Goal: Task Accomplishment & Management: Manage account settings

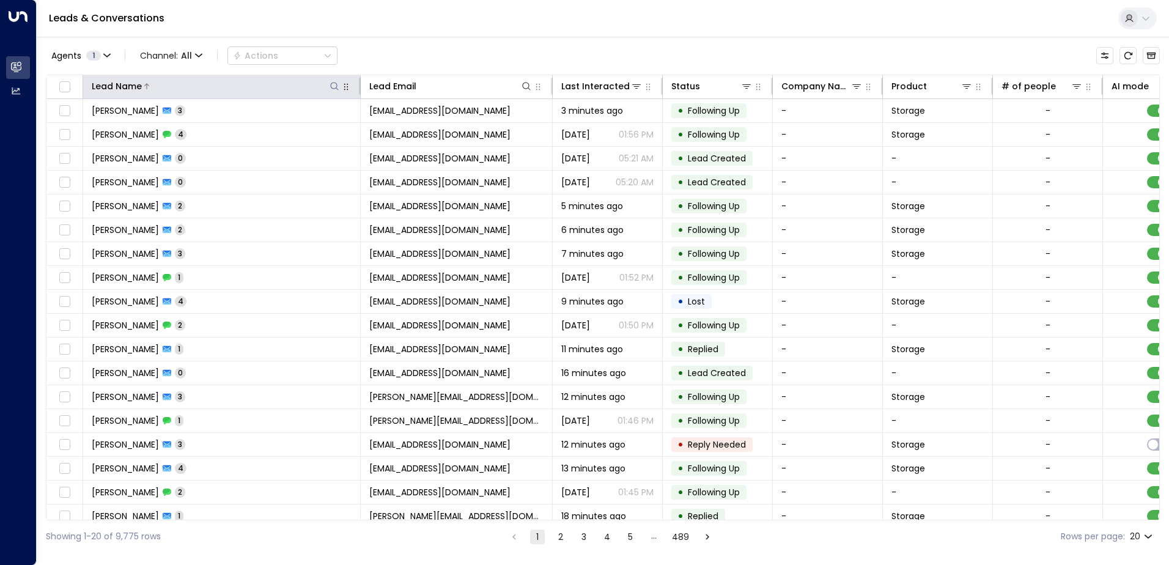
click at [334, 81] on icon at bounding box center [335, 86] width 10 height 10
type input "******"
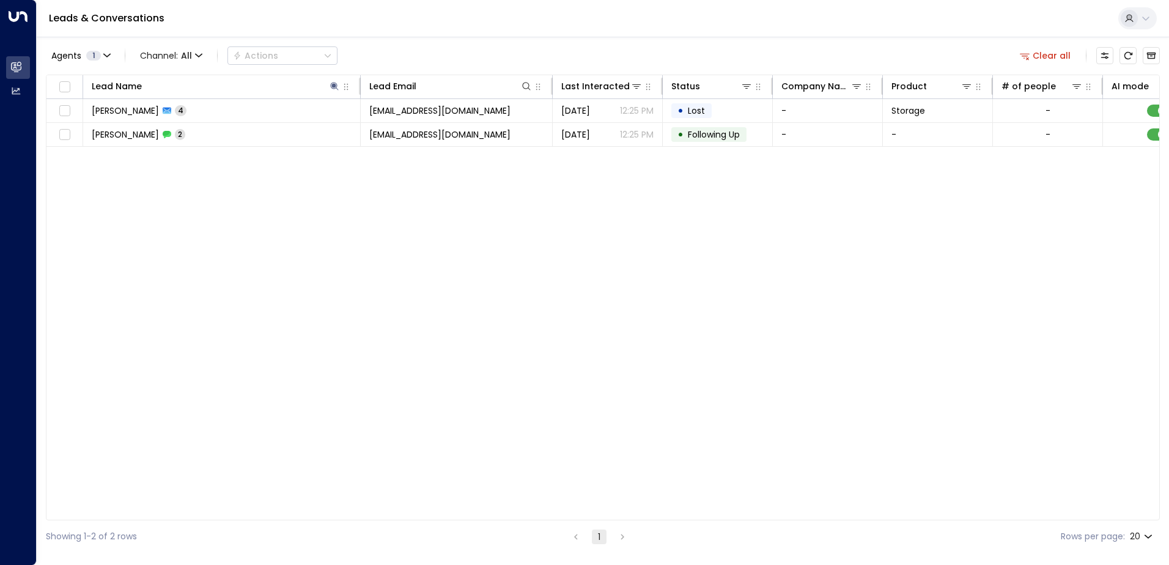
click at [389, 46] on div "Agents 1 Channel: All Actions Clear all" at bounding box center [603, 56] width 1114 height 26
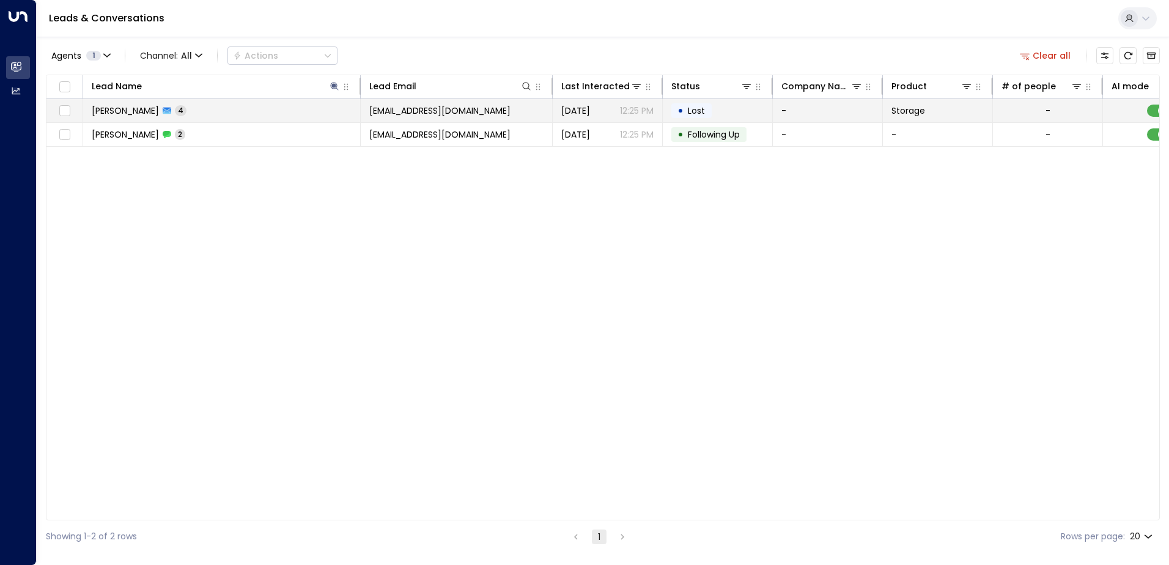
click at [297, 118] on td "[PERSON_NAME] 4" at bounding box center [222, 110] width 278 height 23
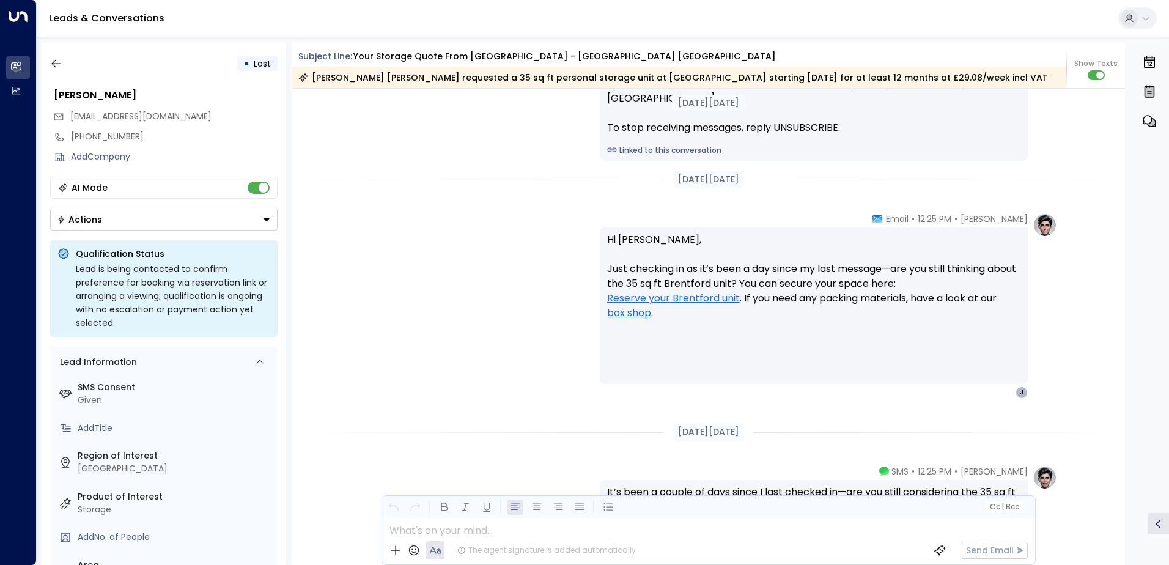
scroll to position [1293, 0]
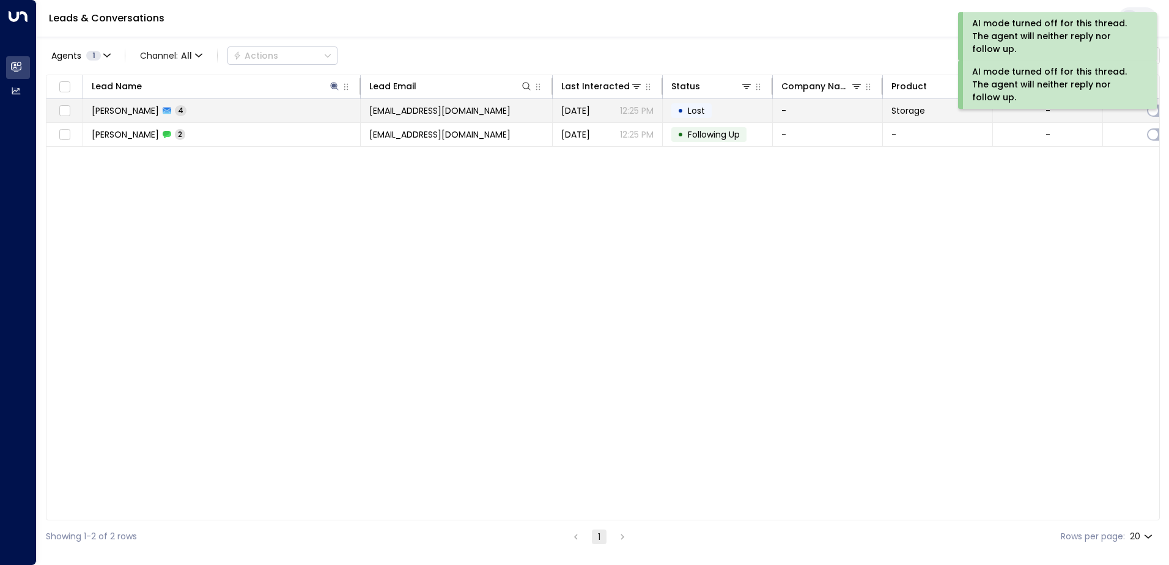
click at [296, 116] on td "[PERSON_NAME] 4" at bounding box center [222, 110] width 278 height 23
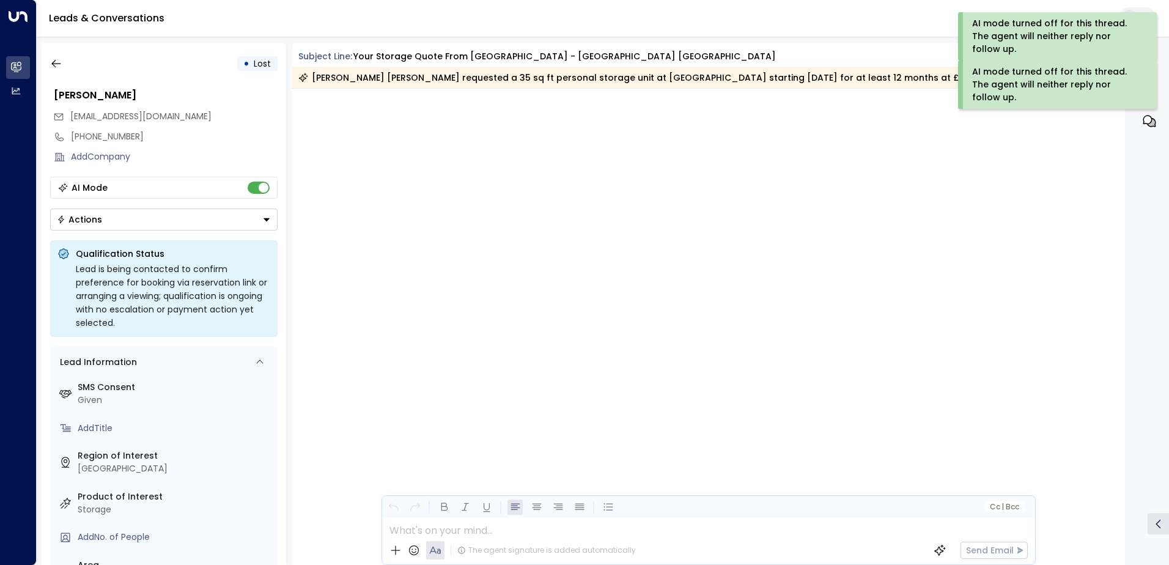
scroll to position [2503, 0]
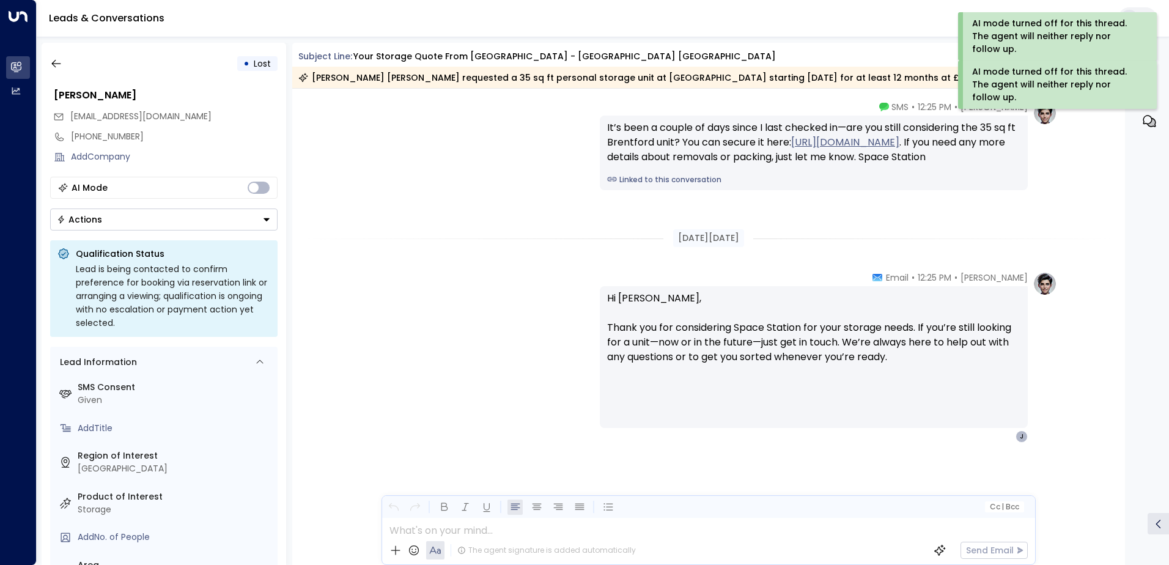
click at [116, 218] on button "Actions" at bounding box center [163, 219] width 227 height 22
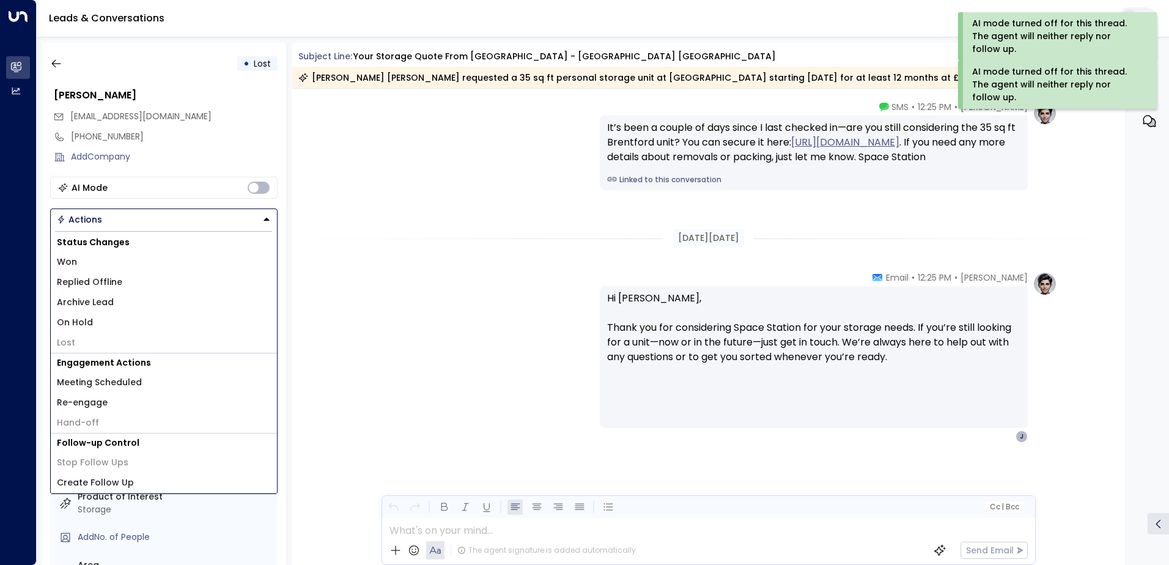
click at [86, 284] on span "Replied Offline" at bounding box center [89, 282] width 65 height 13
